Goal: Task Accomplishment & Management: Manage account settings

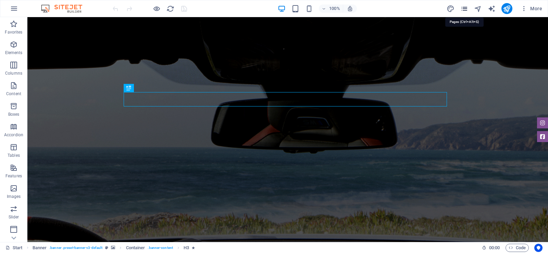
click at [464, 11] on icon "pages" at bounding box center [464, 9] width 8 height 8
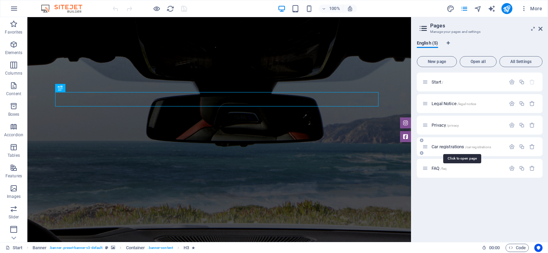
click at [446, 147] on span "Car registrations /car-registrations" at bounding box center [462, 146] width 60 height 5
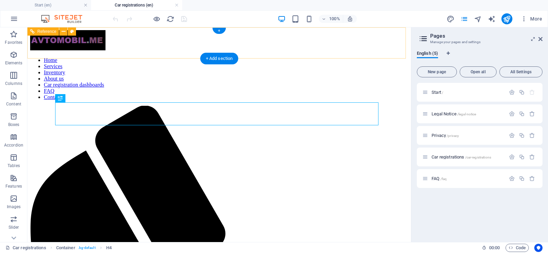
click at [228, 57] on nav "Home Services Inventory About us Car registration dashboards FAQ Contact" at bounding box center [219, 78] width 378 height 43
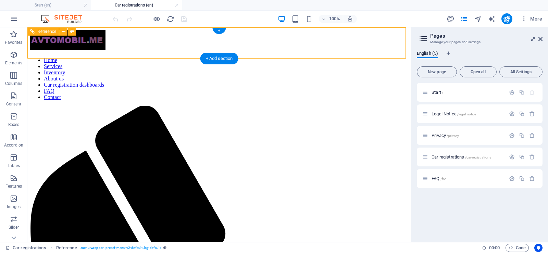
click at [177, 57] on nav "Home Services Inventory About us Car registration dashboards FAQ Contact" at bounding box center [219, 78] width 378 height 43
click at [138, 57] on nav "Home Services Inventory About us Car registration dashboards FAQ Contact" at bounding box center [219, 78] width 378 height 43
click at [64, 32] on icon at bounding box center [64, 31] width 4 height 7
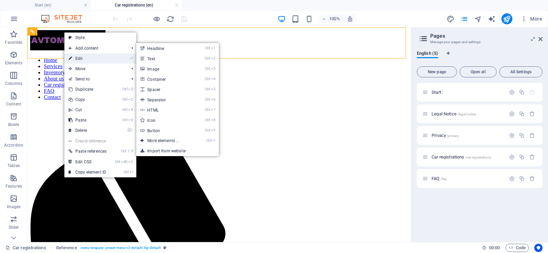
click at [88, 60] on link "⏎ Edit" at bounding box center [87, 58] width 46 height 10
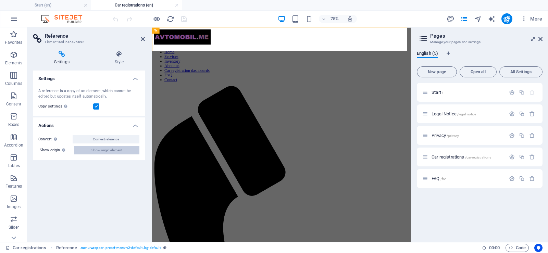
click at [106, 150] on span "Show origin element" at bounding box center [106, 150] width 31 height 8
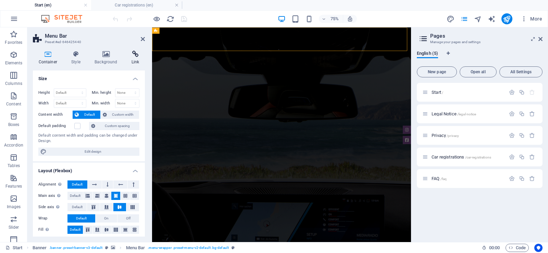
click at [133, 57] on icon at bounding box center [135, 54] width 19 height 7
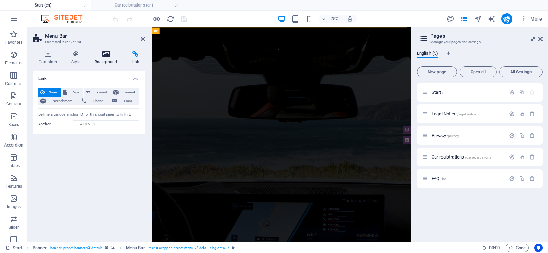
click at [108, 52] on icon at bounding box center [106, 54] width 34 height 7
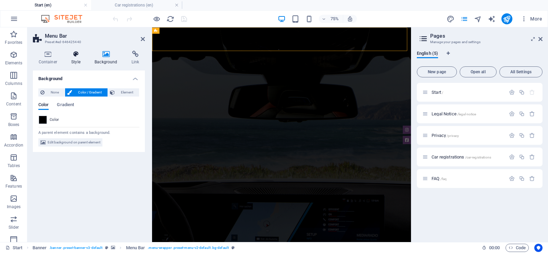
click at [71, 55] on icon at bounding box center [76, 54] width 21 height 7
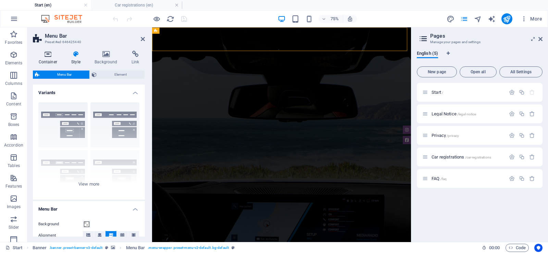
click at [49, 56] on icon at bounding box center [48, 54] width 30 height 7
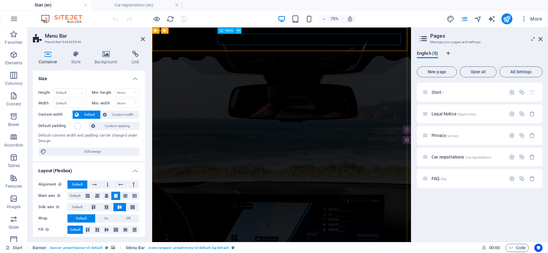
click at [237, 31] on icon at bounding box center [238, 30] width 3 height 5
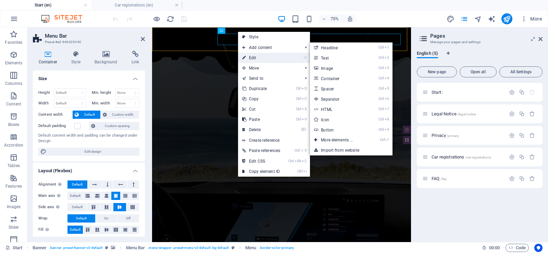
click at [253, 60] on link "⏎ Edit" at bounding box center [261, 58] width 46 height 10
select select "3"
select select
select select "4"
select select
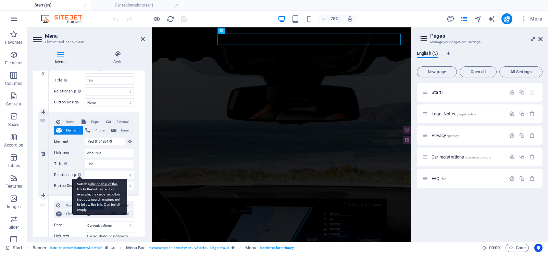
scroll to position [342, 0]
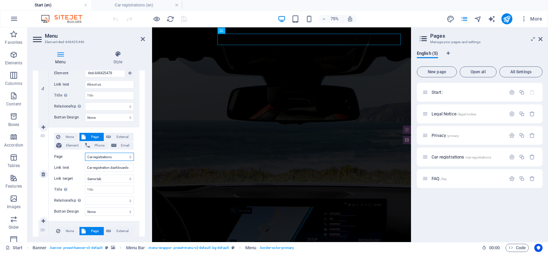
click at [97, 158] on select "Start Legal Notice Privacy Car registrations FAQ" at bounding box center [109, 157] width 49 height 8
click at [85, 153] on select "Start Legal Notice Privacy Car registrations FAQ" at bounding box center [109, 157] width 49 height 8
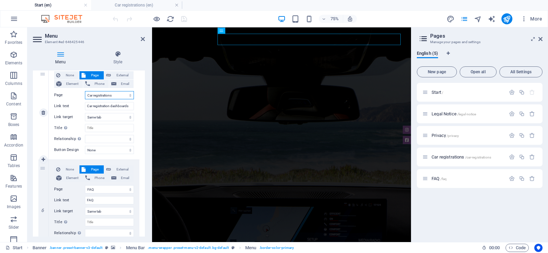
scroll to position [411, 0]
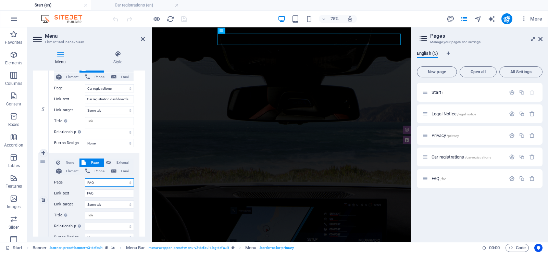
click at [98, 183] on select "Start Legal Notice Privacy Car registrations FAQ" at bounding box center [109, 182] width 49 height 8
click at [85, 178] on select "Start Legal Notice Privacy Car registrations FAQ" at bounding box center [109, 182] width 49 height 8
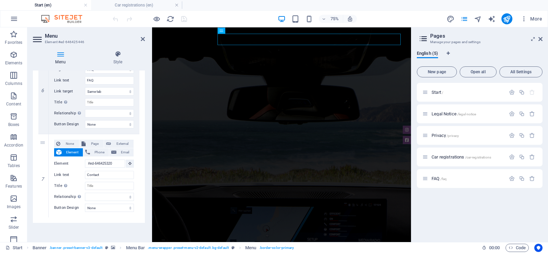
click at [245, 20] on div "75% More" at bounding box center [328, 18] width 434 height 11
click at [139, 39] on header "Menu Element #ed-646425446" at bounding box center [89, 36] width 112 height 18
click at [143, 41] on icon at bounding box center [143, 38] width 4 height 5
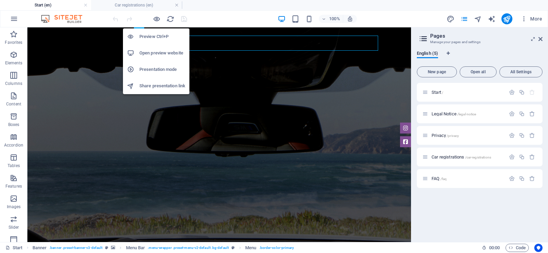
click at [155, 55] on h6 "Open preview website" at bounding box center [162, 53] width 46 height 8
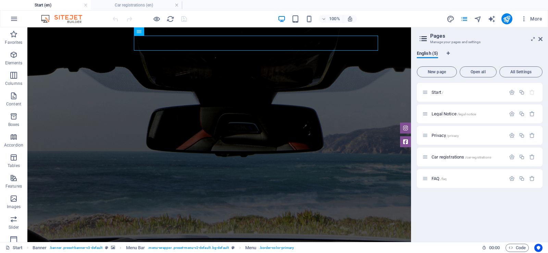
click at [183, 17] on div at bounding box center [149, 18] width 77 height 11
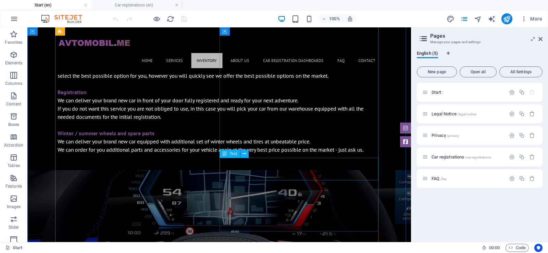
scroll to position [1370, 0]
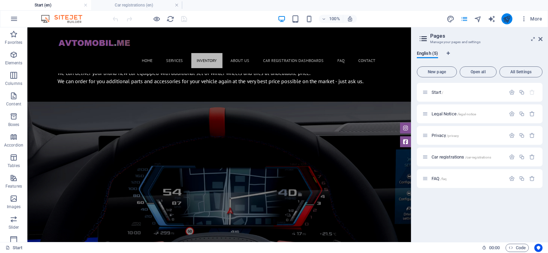
click at [504, 21] on icon "publish" at bounding box center [507, 19] width 8 height 8
